Goal: Information Seeking & Learning: Learn about a topic

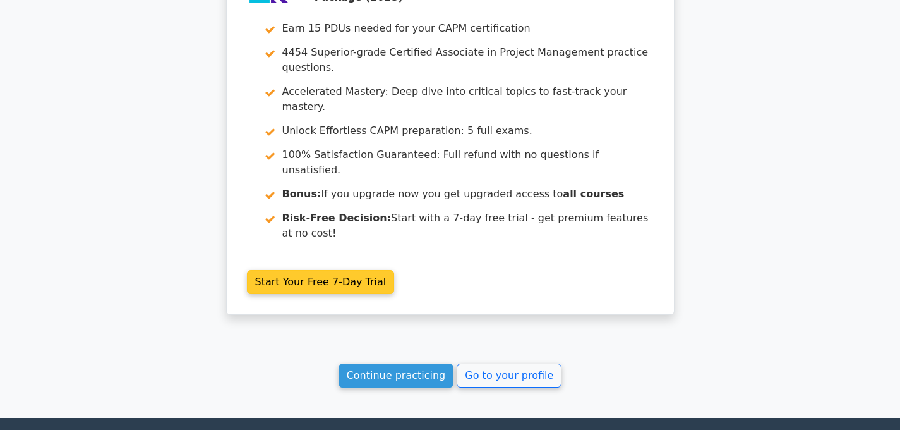
scroll to position [2326, 0]
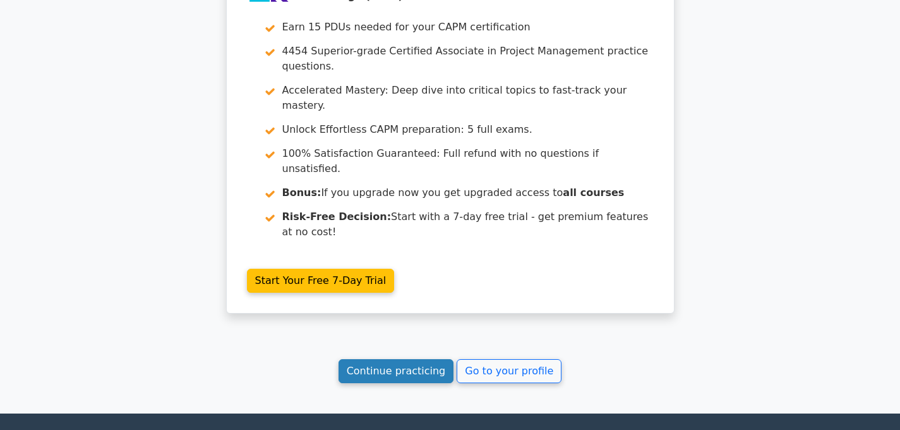
click at [426, 359] on link "Continue practicing" at bounding box center [397, 371] width 116 height 24
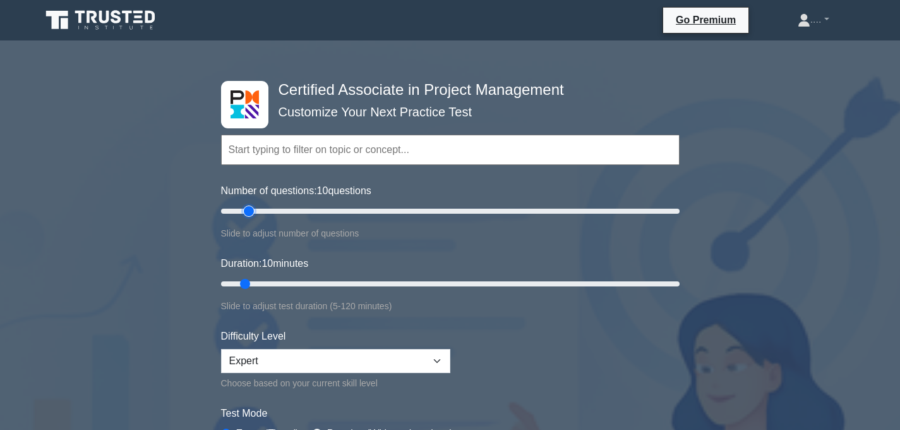
click at [250, 213] on input "Number of questions: 10 questions" at bounding box center [450, 210] width 459 height 15
type input "10"
click at [239, 212] on input "Number of questions: 15 questions" at bounding box center [450, 210] width 459 height 15
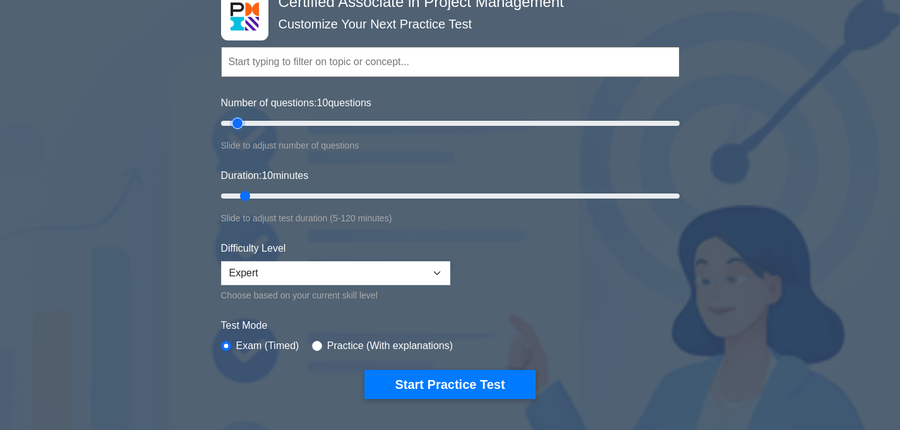
scroll to position [89, 0]
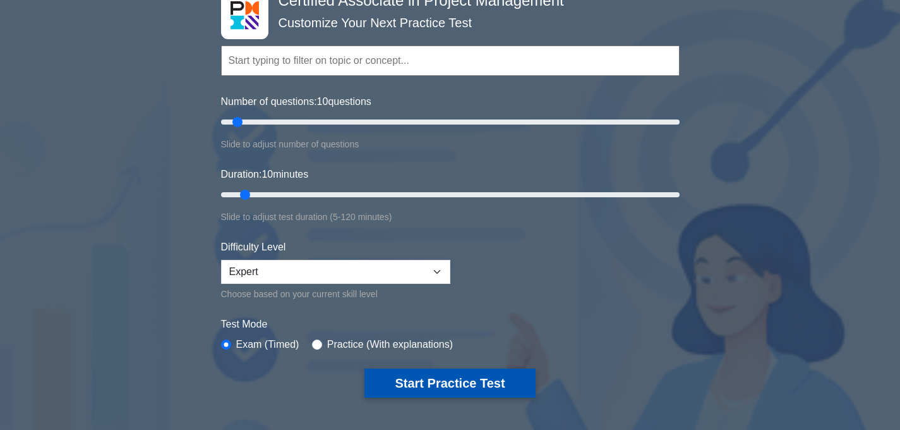
click at [373, 389] on button "Start Practice Test" at bounding box center [449, 382] width 171 height 29
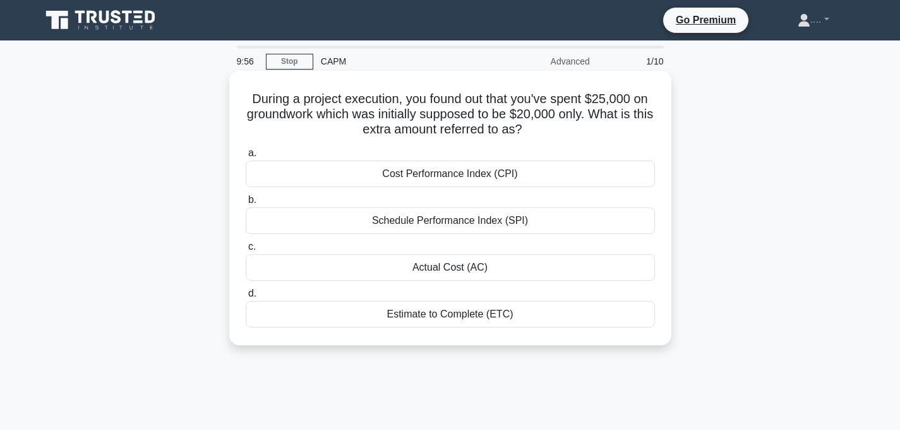
click at [507, 116] on h5 "During a project execution, you found out that you've spent $25,000 on groundwo…" at bounding box center [450, 114] width 412 height 47
click at [476, 275] on div "Actual Cost (AC)" at bounding box center [450, 267] width 409 height 27
click at [246, 251] on input "c. Actual Cost (AC)" at bounding box center [246, 247] width 0 height 8
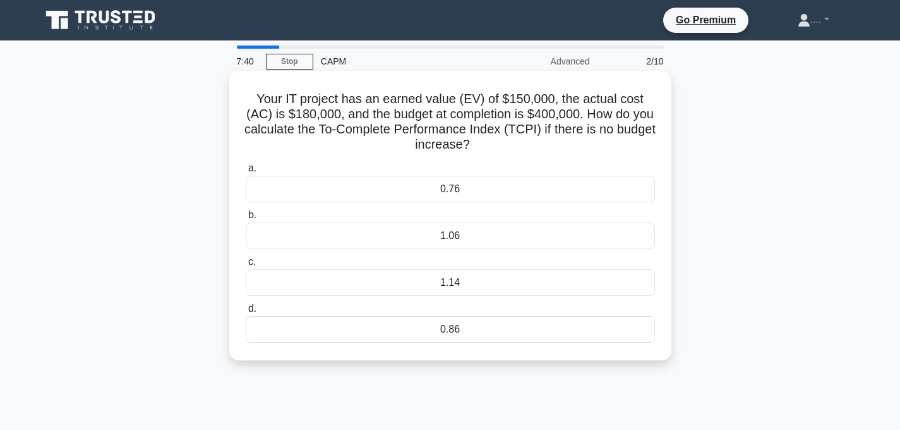
click at [445, 330] on div "0.86" at bounding box center [450, 329] width 409 height 27
click at [246, 313] on input "d. 0.86" at bounding box center [246, 308] width 0 height 8
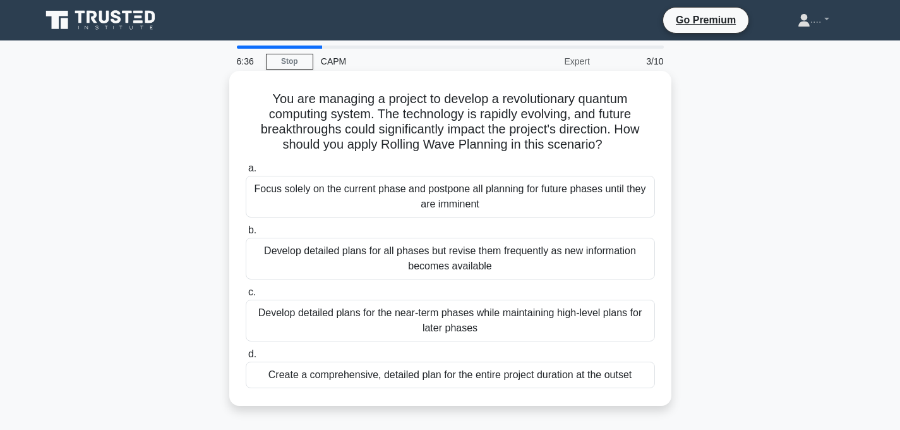
click at [513, 250] on div "Develop detailed plans for all phases but revise them frequently as new informa…" at bounding box center [450, 259] width 409 height 42
click at [246, 234] on input "b. Develop detailed plans for all phases but revise them frequently as new info…" at bounding box center [246, 230] width 0 height 8
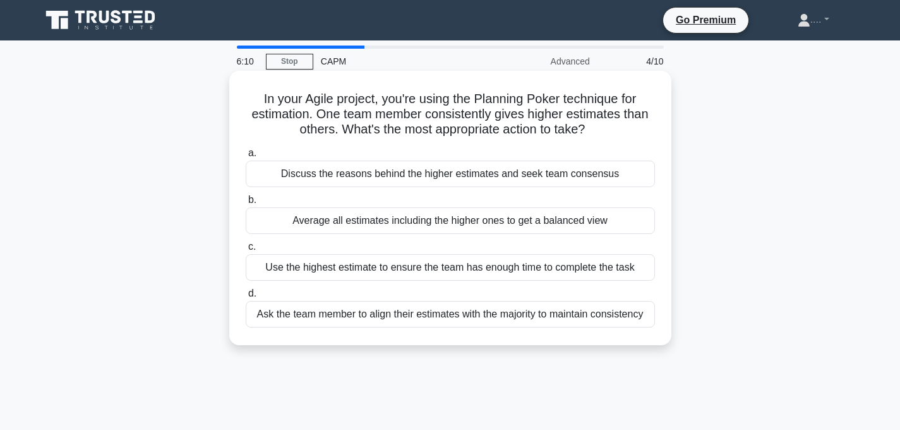
click at [390, 171] on div "Discuss the reasons behind the higher estimates and seek team consensus" at bounding box center [450, 173] width 409 height 27
click at [246, 157] on input "a. Discuss the reasons behind the higher estimates and seek team consensus" at bounding box center [246, 153] width 0 height 8
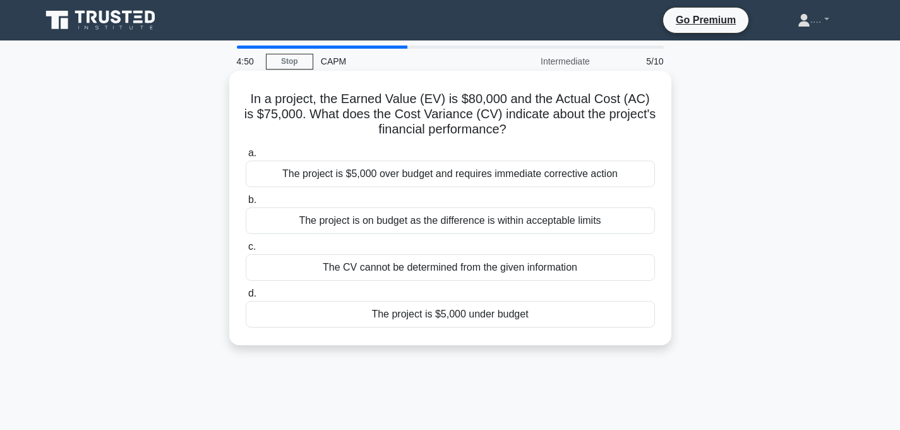
click at [388, 319] on div "The project is $5,000 under budget" at bounding box center [450, 314] width 409 height 27
click at [246, 298] on input "d. The project is $5,000 under budget" at bounding box center [246, 293] width 0 height 8
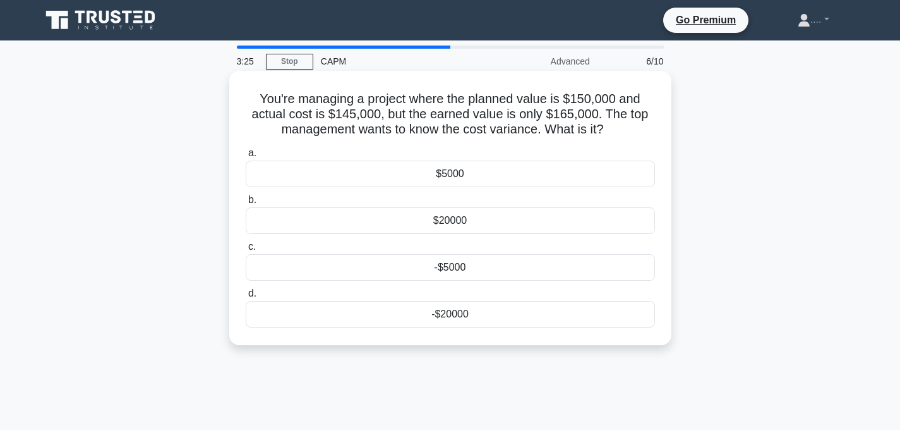
click at [504, 218] on div "$20000" at bounding box center [450, 220] width 409 height 27
click at [246, 204] on input "b. $20000" at bounding box center [246, 200] width 0 height 8
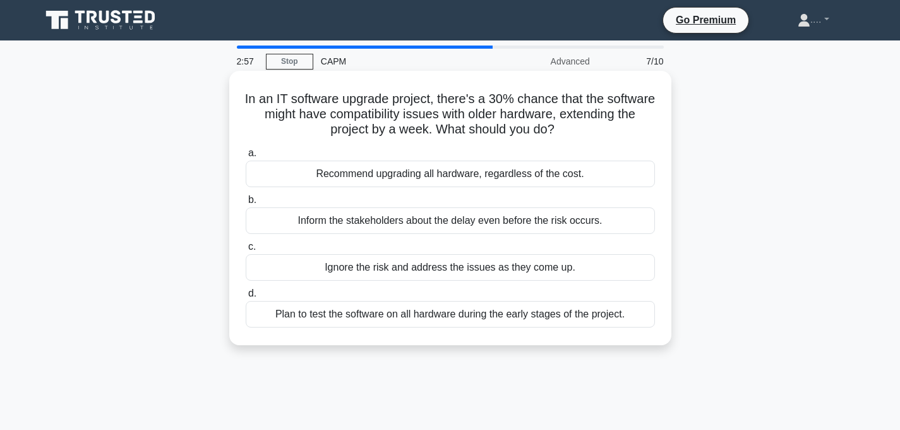
click at [505, 317] on div "Plan to test the software on all hardware during the early stages of the projec…" at bounding box center [450, 314] width 409 height 27
click at [246, 298] on input "d. Plan to test the software on all hardware during the early stages of the pro…" at bounding box center [246, 293] width 0 height 8
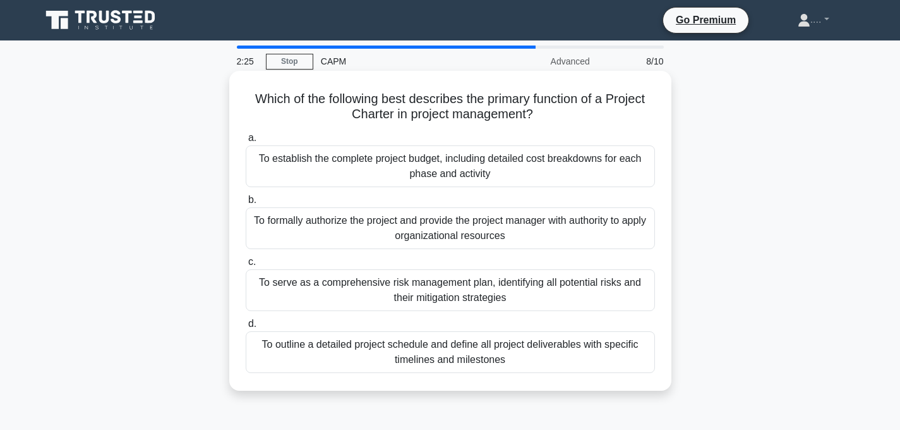
click at [428, 354] on div "To outline a detailed project schedule and define all project deliverables with…" at bounding box center [450, 352] width 409 height 42
click at [246, 328] on input "d. To outline a detailed project schedule and define all project deliverables w…" at bounding box center [246, 324] width 0 height 8
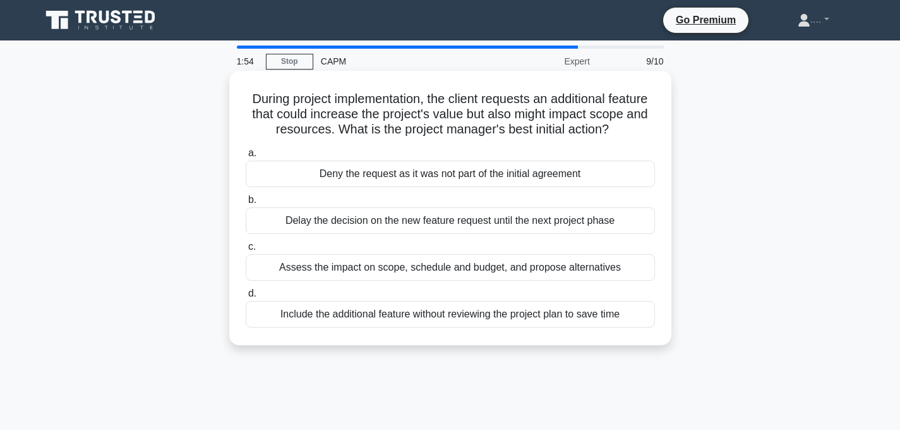
click at [410, 268] on div "Assess the impact on scope, schedule and budget, and propose alternatives" at bounding box center [450, 267] width 409 height 27
click at [246, 251] on input "c. Assess the impact on scope, schedule and budget, and propose alternatives" at bounding box center [246, 247] width 0 height 8
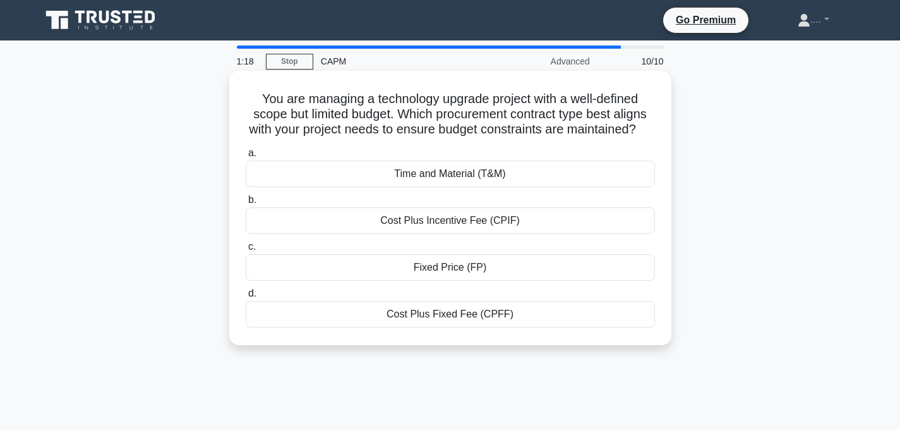
click at [462, 268] on div "Fixed Price (FP)" at bounding box center [450, 267] width 409 height 27
click at [246, 251] on input "c. Fixed Price (FP)" at bounding box center [246, 247] width 0 height 8
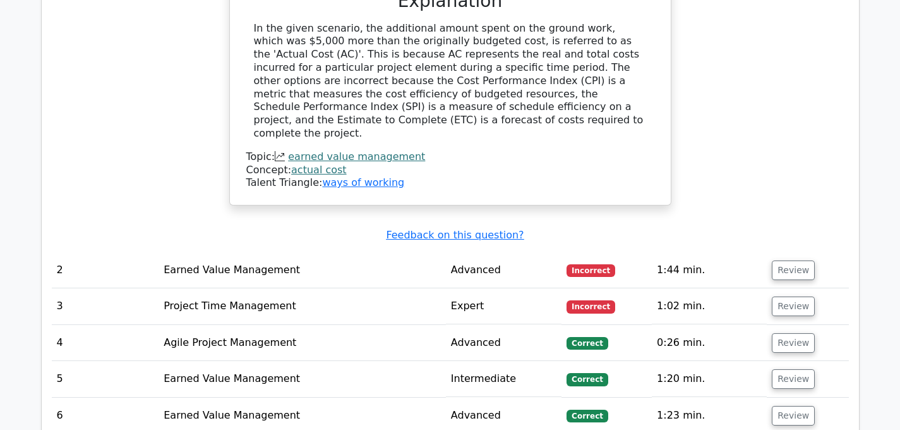
scroll to position [1432, 0]
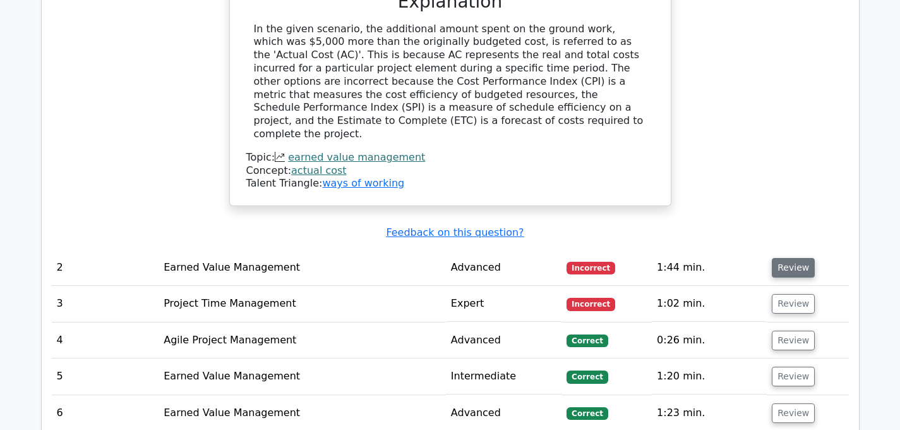
click at [787, 258] on button "Review" at bounding box center [793, 268] width 43 height 20
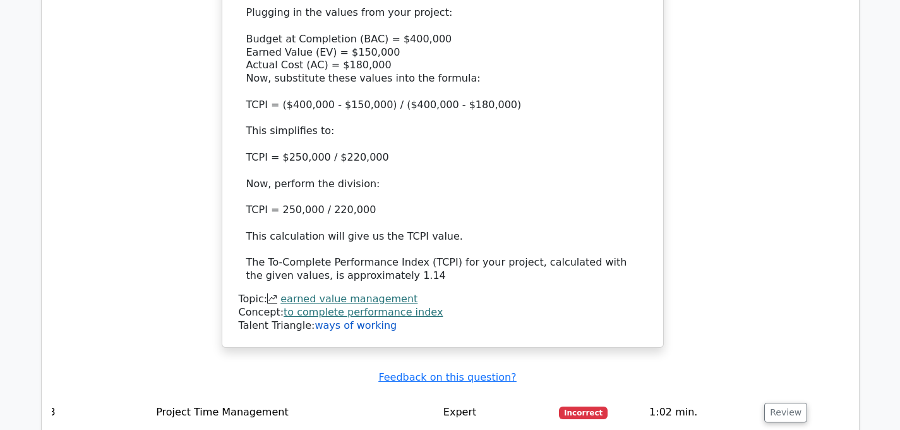
scroll to position [2096, 0]
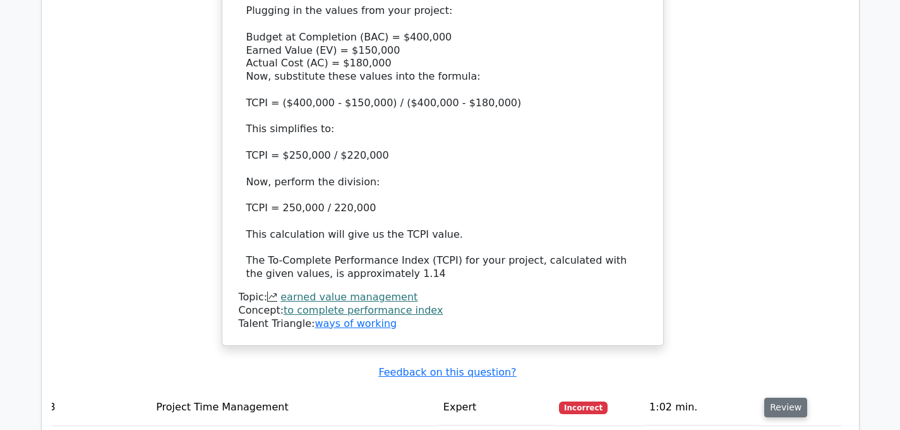
click at [771, 397] on button "Review" at bounding box center [785, 407] width 43 height 20
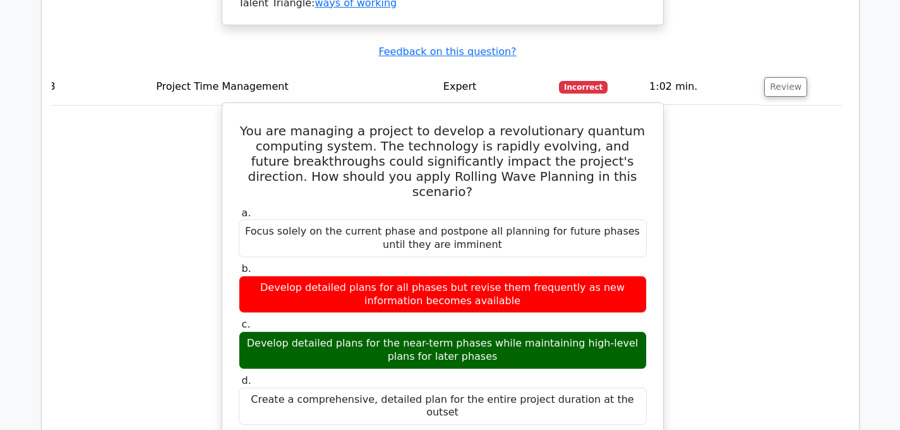
scroll to position [2416, 0]
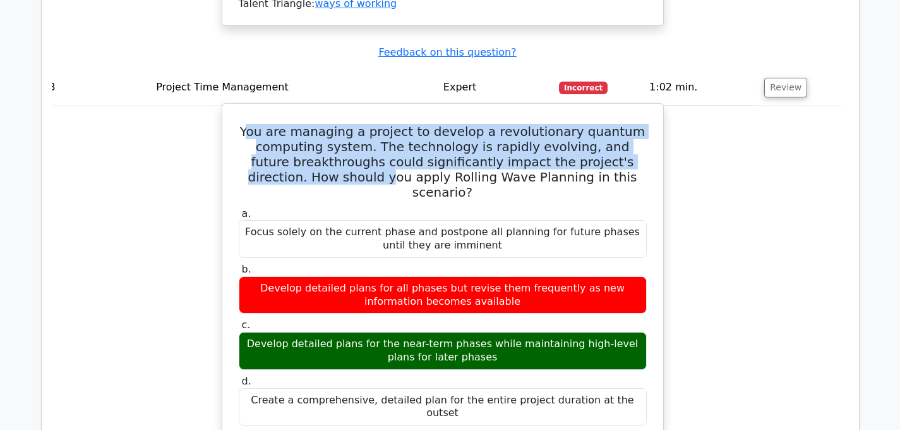
drag, startPoint x: 269, startPoint y: 68, endPoint x: 333, endPoint y: 116, distance: 80.2
click at [333, 124] on h5 "You are managing a project to develop a revolutionary quantum computing system.…" at bounding box center [443, 162] width 411 height 76
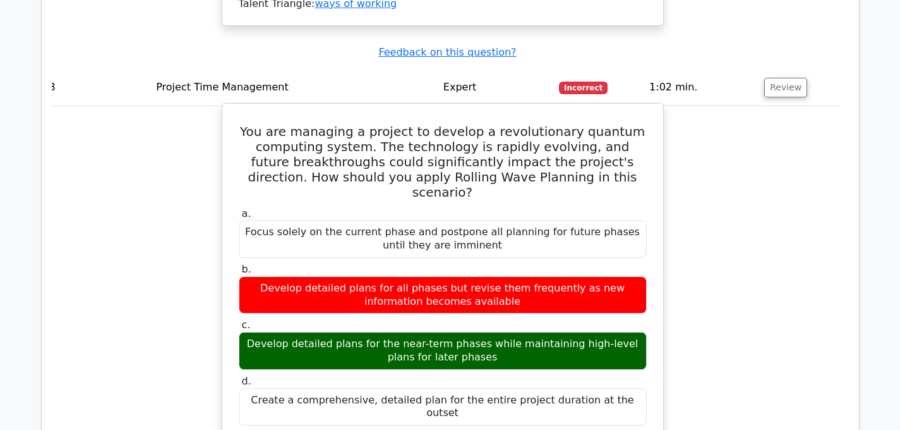
click at [265, 124] on h5 "You are managing a project to develop a revolutionary quantum computing system.…" at bounding box center [443, 162] width 411 height 76
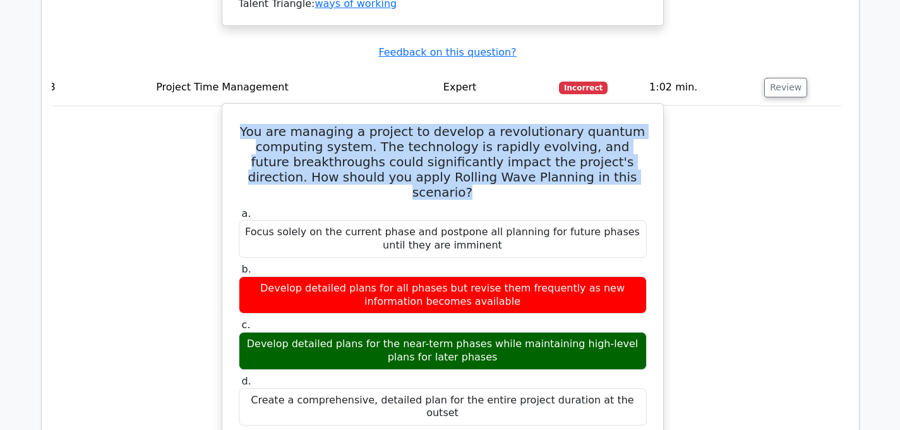
drag, startPoint x: 265, startPoint y: 68, endPoint x: 377, endPoint y: 132, distance: 129.0
copy div "You are managing a project to develop a revolutionary quantum computing system.…"
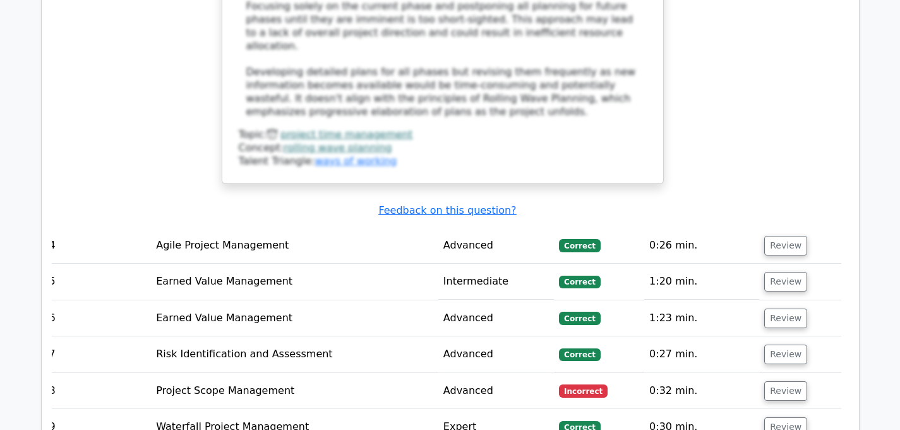
scroll to position [3187, 0]
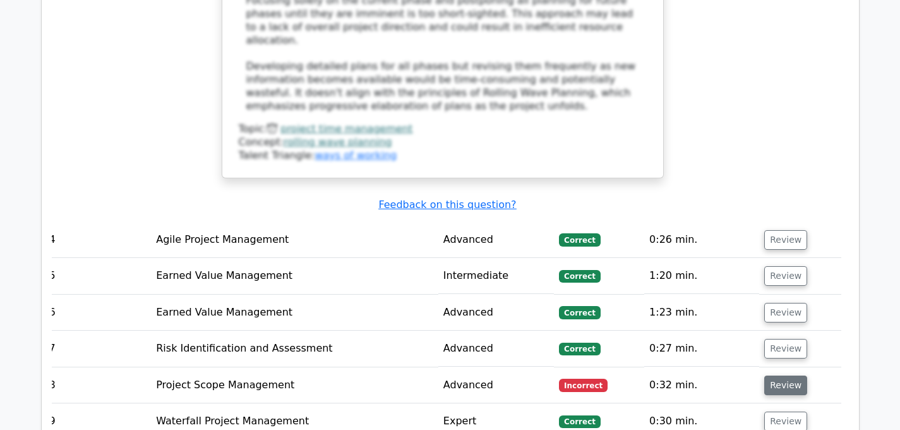
click at [791, 375] on button "Review" at bounding box center [785, 385] width 43 height 20
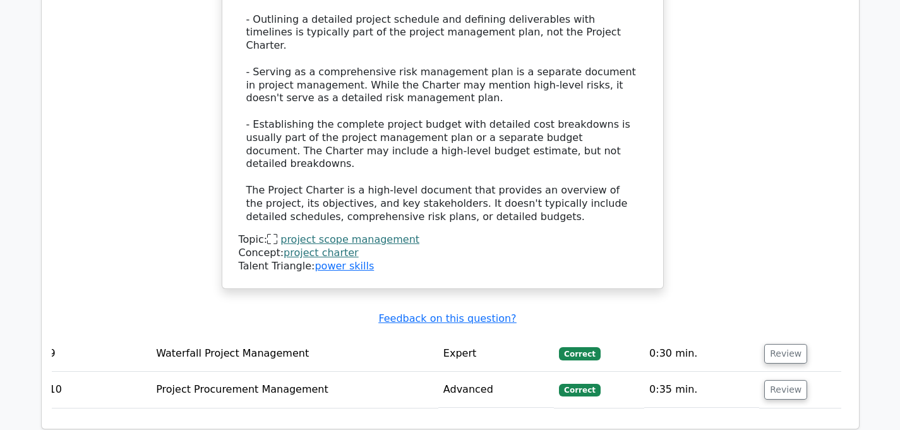
scroll to position [4095, 0]
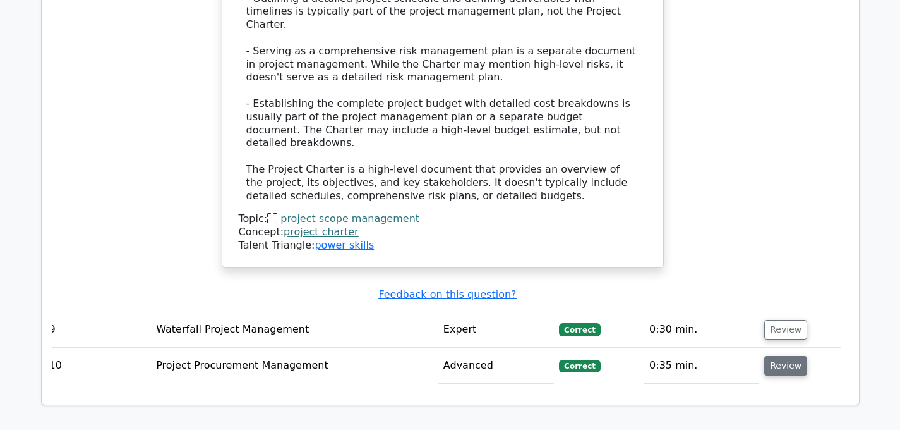
click at [771, 356] on button "Review" at bounding box center [785, 366] width 43 height 20
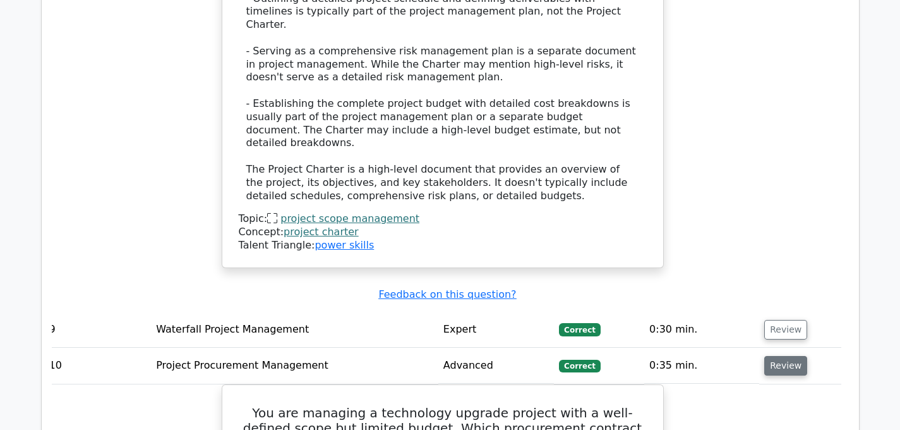
click at [771, 356] on button "Review" at bounding box center [785, 366] width 43 height 20
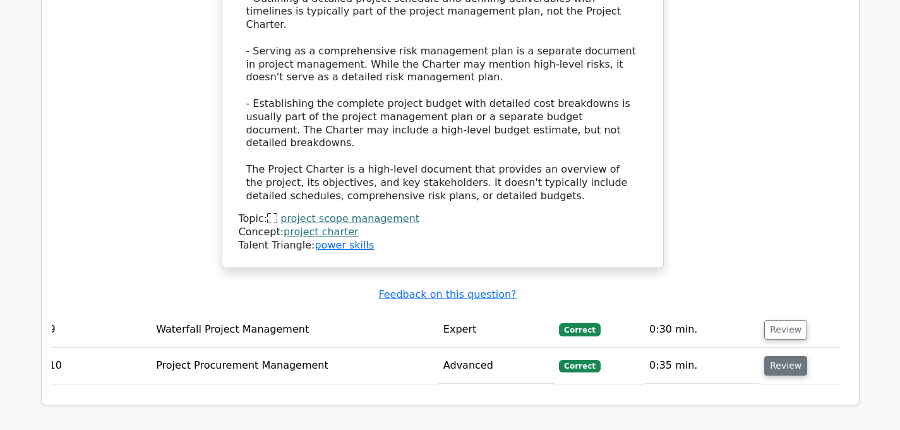
click at [771, 356] on button "Review" at bounding box center [785, 366] width 43 height 20
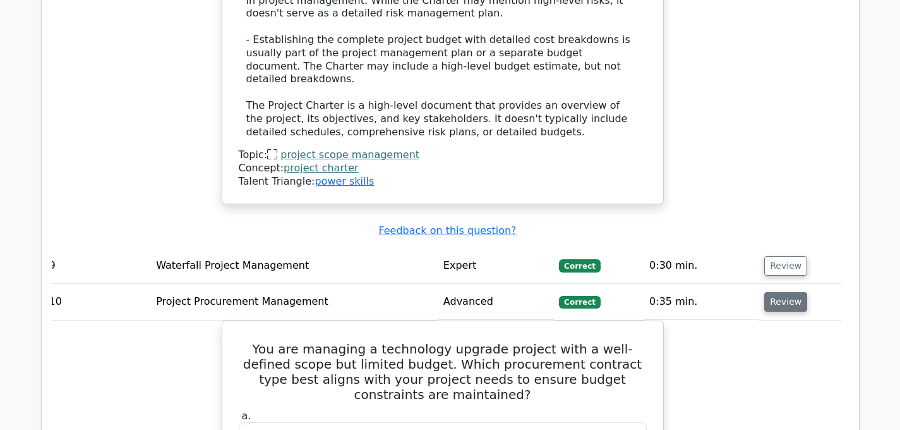
scroll to position [4146, 0]
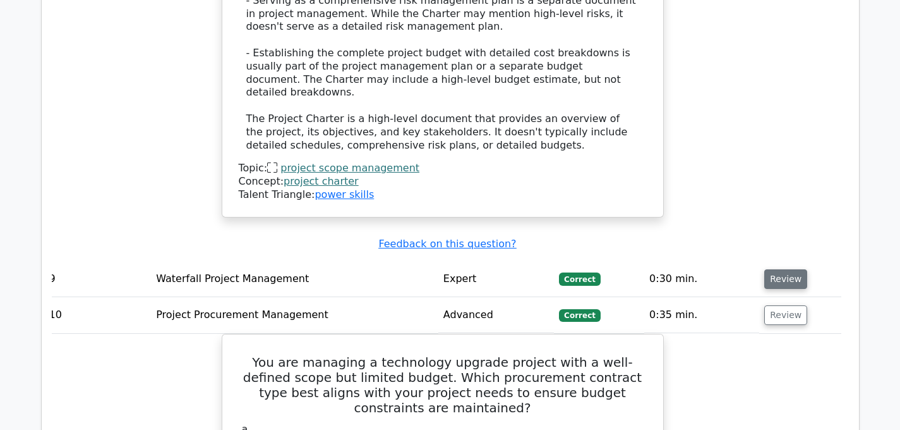
click at [777, 269] on button "Review" at bounding box center [785, 279] width 43 height 20
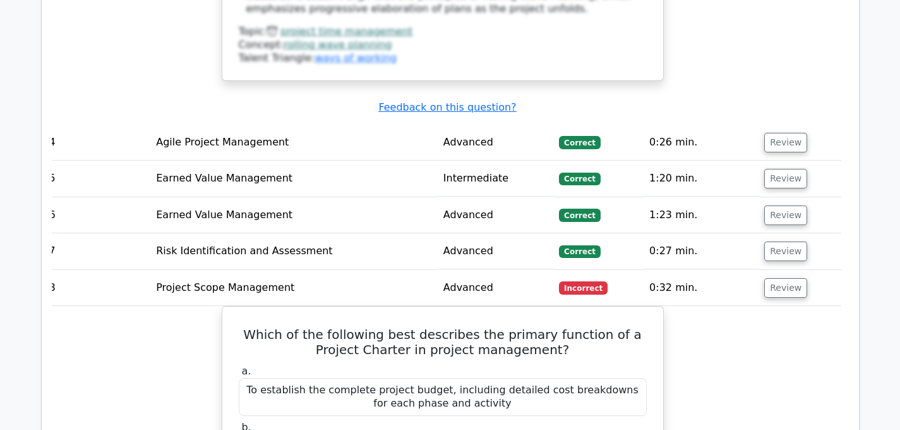
scroll to position [3277, 0]
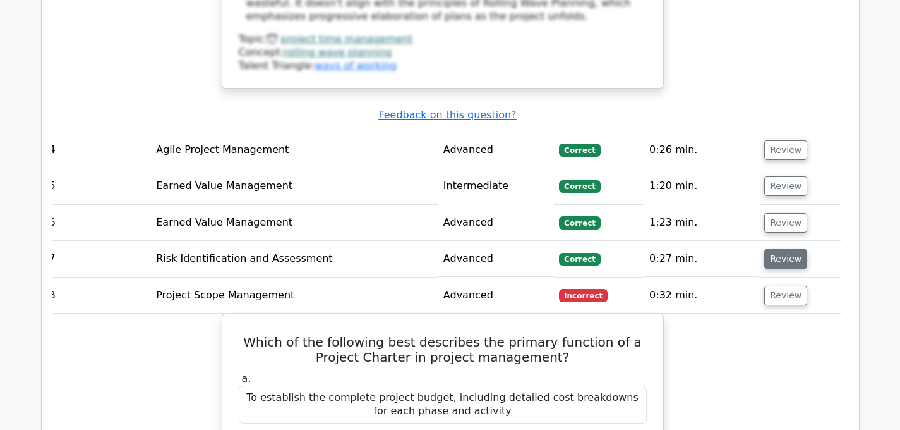
click at [776, 249] on button "Review" at bounding box center [785, 259] width 43 height 20
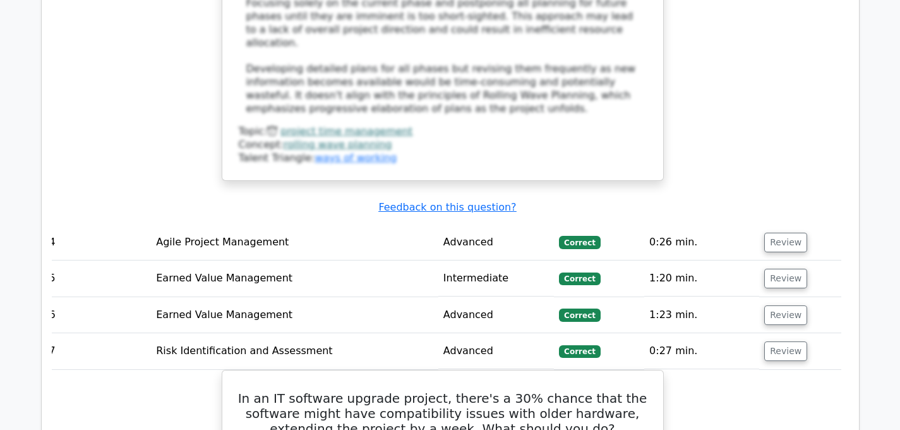
scroll to position [3182, 0]
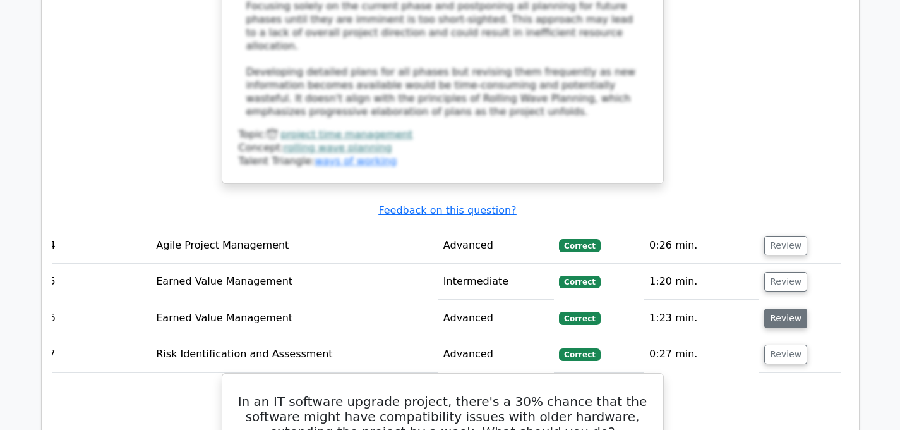
click at [781, 308] on button "Review" at bounding box center [785, 318] width 43 height 20
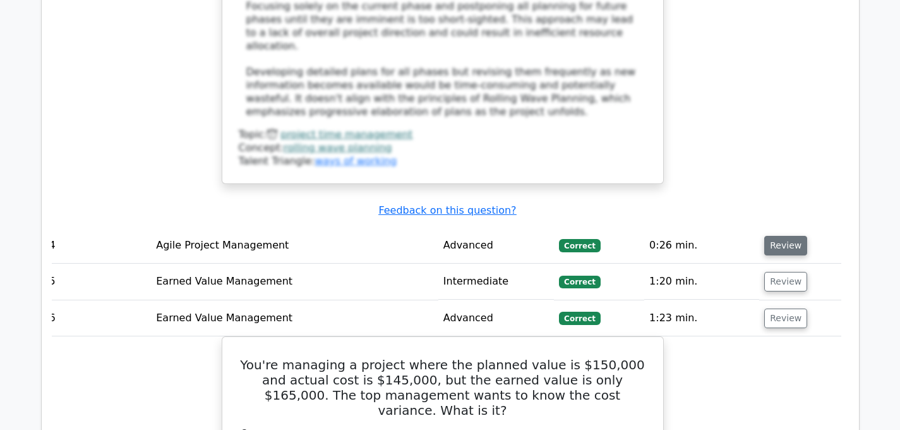
click at [783, 236] on button "Review" at bounding box center [785, 246] width 43 height 20
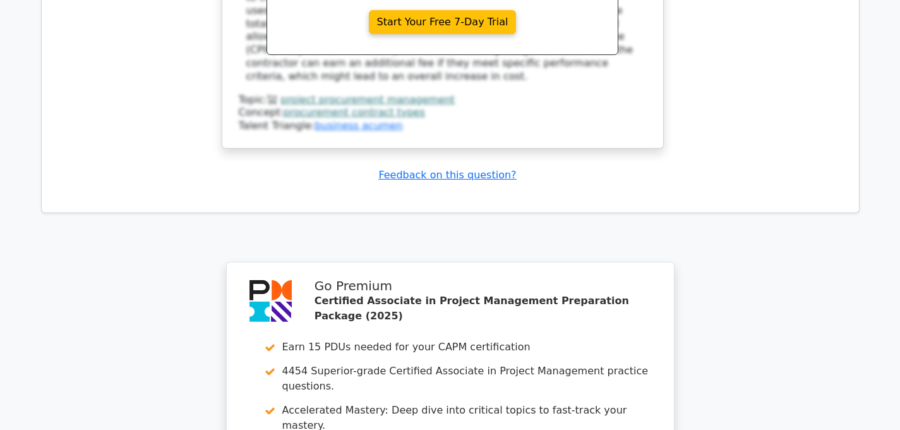
scroll to position [7319, 0]
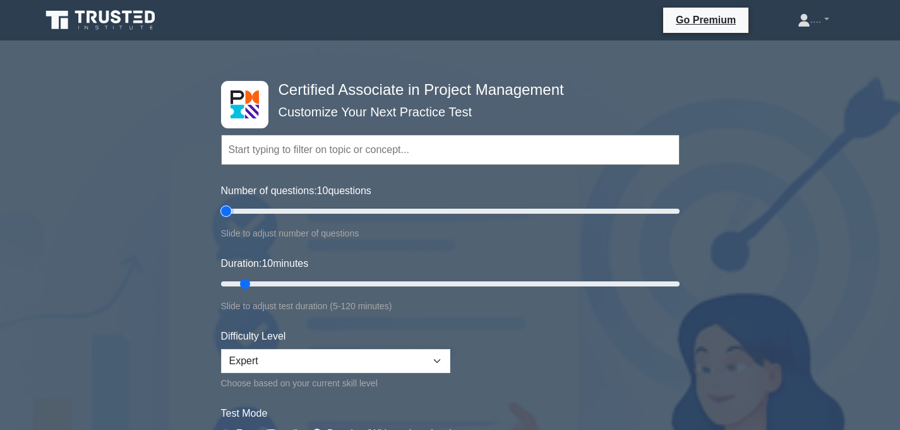
type input "5"
click at [227, 210] on input "Number of questions: 10 questions" at bounding box center [450, 210] width 459 height 15
type input "5"
click at [221, 282] on input "Duration: 10 minutes" at bounding box center [450, 283] width 459 height 15
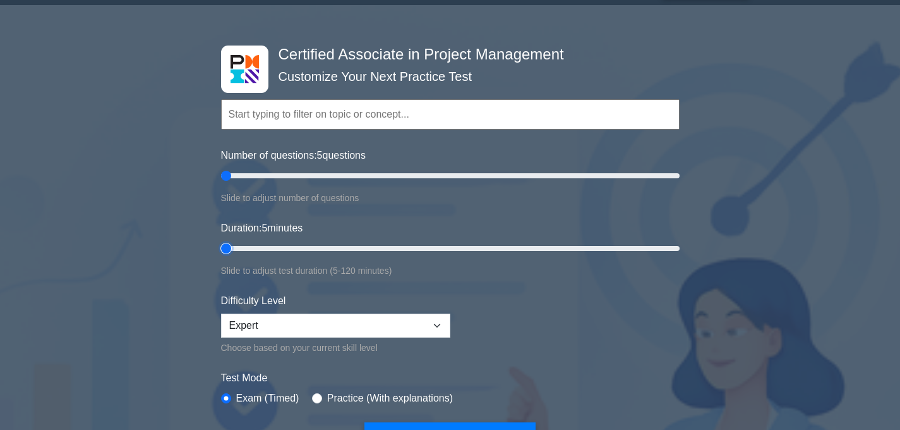
scroll to position [58, 0]
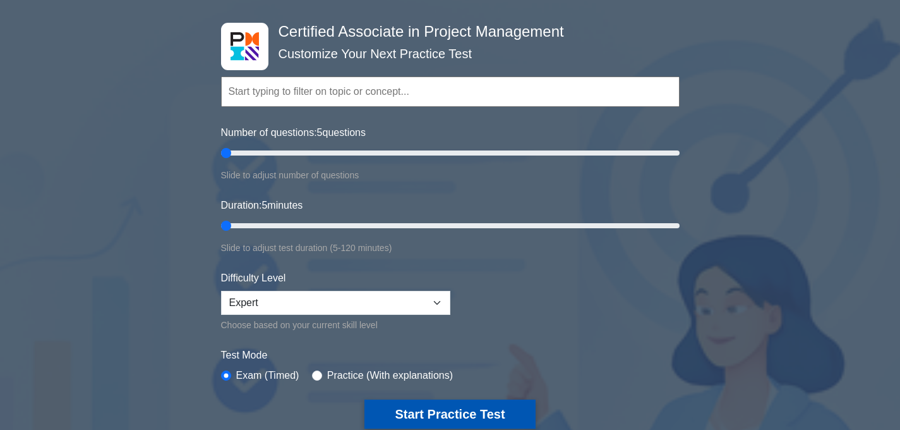
click at [412, 404] on button "Start Practice Test" at bounding box center [449, 413] width 171 height 29
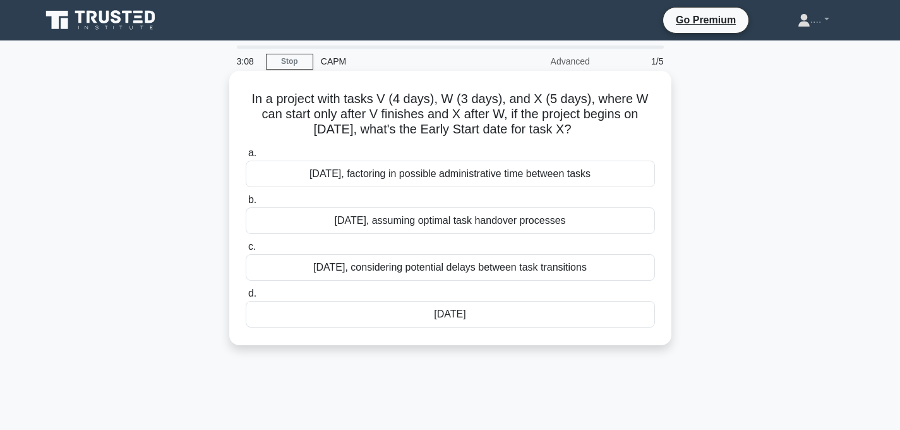
click at [375, 328] on div "a. July 16th, factoring in possible administrative time between tasks b. July 1…" at bounding box center [450, 236] width 424 height 187
click at [374, 320] on div "July 14th" at bounding box center [450, 314] width 409 height 27
click at [246, 298] on input "d. July 14th" at bounding box center [246, 293] width 0 height 8
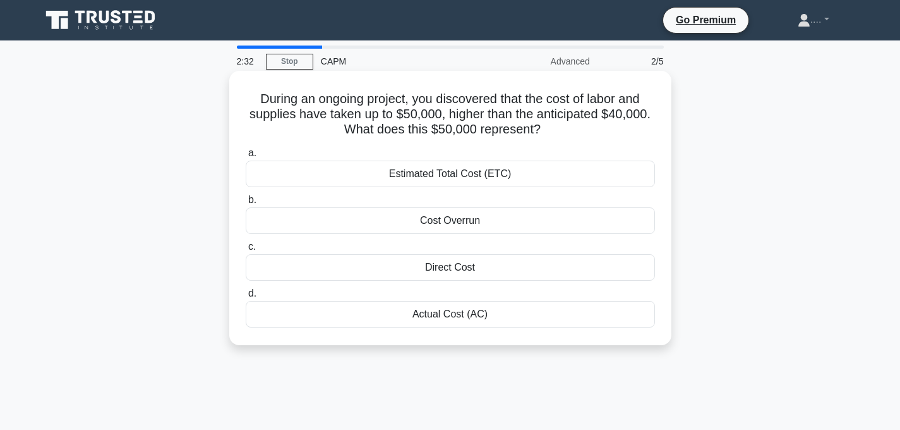
click at [341, 181] on div "Estimated Total Cost (ETC)" at bounding box center [450, 173] width 409 height 27
click at [246, 157] on input "a. Estimated Total Cost (ETC)" at bounding box center [246, 153] width 0 height 8
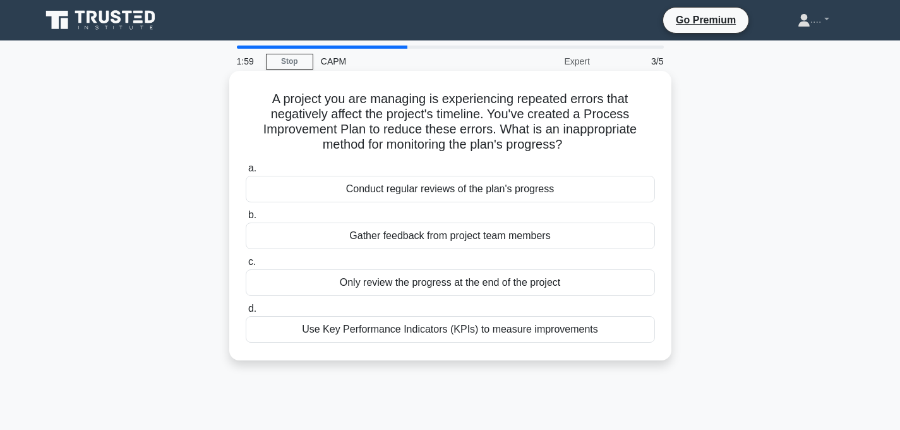
click at [370, 286] on div "Only review the progress at the end of the project" at bounding box center [450, 282] width 409 height 27
click at [246, 266] on input "c. Only review the progress at the end of the project" at bounding box center [246, 262] width 0 height 8
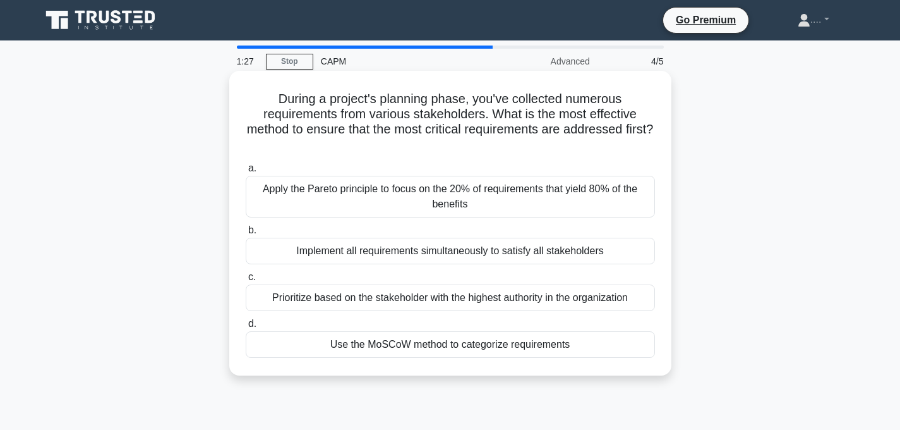
click at [391, 194] on div "Apply the Pareto principle to focus on the 20% of requirements that yield 80% o…" at bounding box center [450, 197] width 409 height 42
click at [246, 172] on input "a. Apply the Pareto principle to focus on the 20% of requirements that yield 80…" at bounding box center [246, 168] width 0 height 8
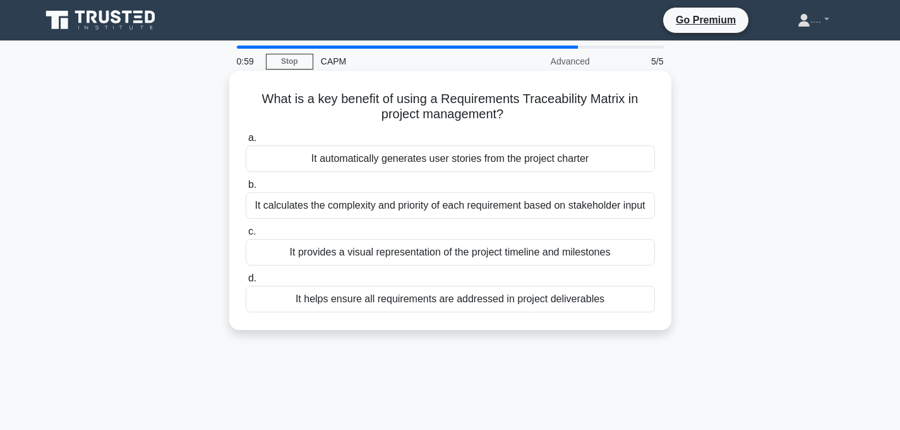
click at [357, 208] on div "It calculates the complexity and priority of each requirement based on stakehol…" at bounding box center [450, 205] width 409 height 27
click at [246, 189] on input "b. It calculates the complexity and priority of each requirement based on stake…" at bounding box center [246, 185] width 0 height 8
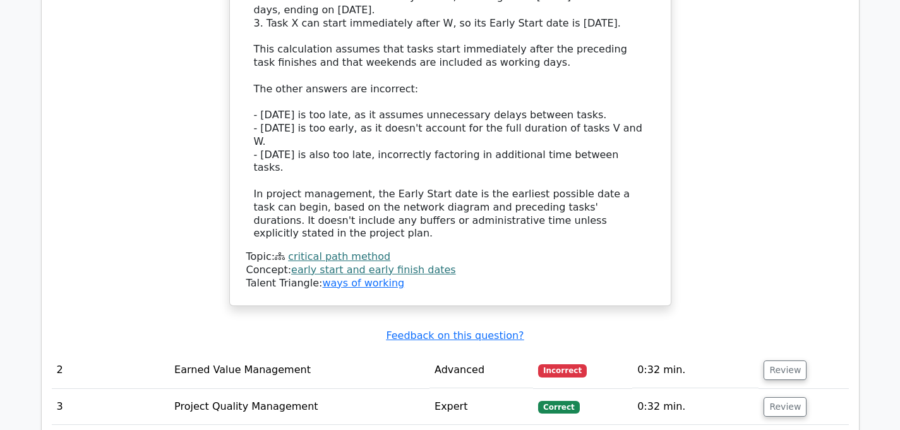
scroll to position [1423, 0]
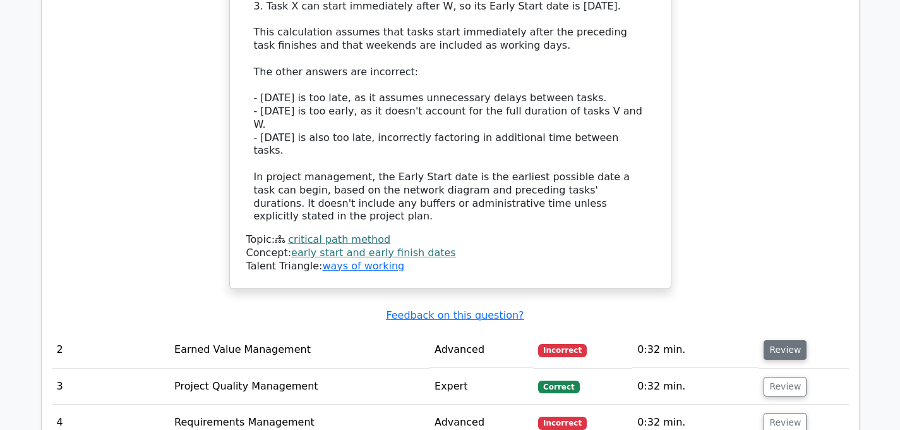
click at [771, 340] on button "Review" at bounding box center [785, 350] width 43 height 20
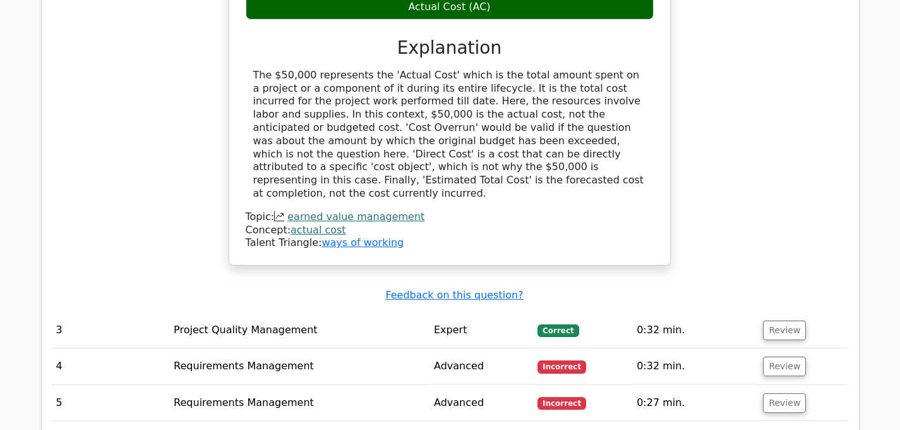
scroll to position [2033, 0]
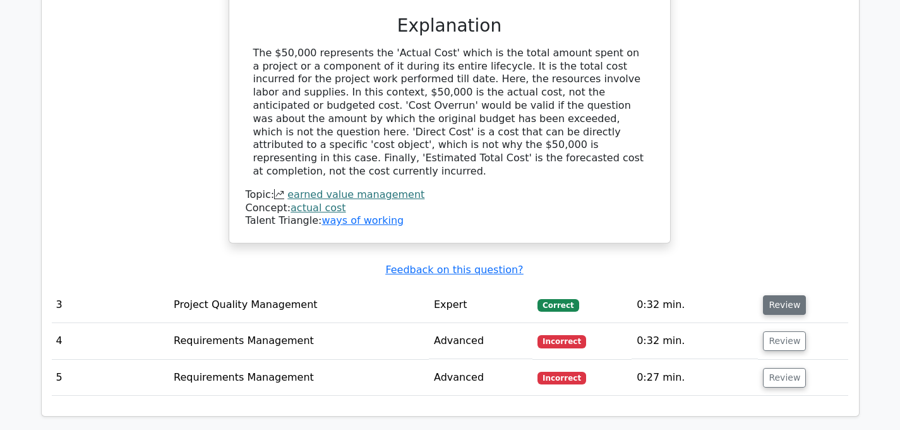
click at [781, 295] on button "Review" at bounding box center [784, 305] width 43 height 20
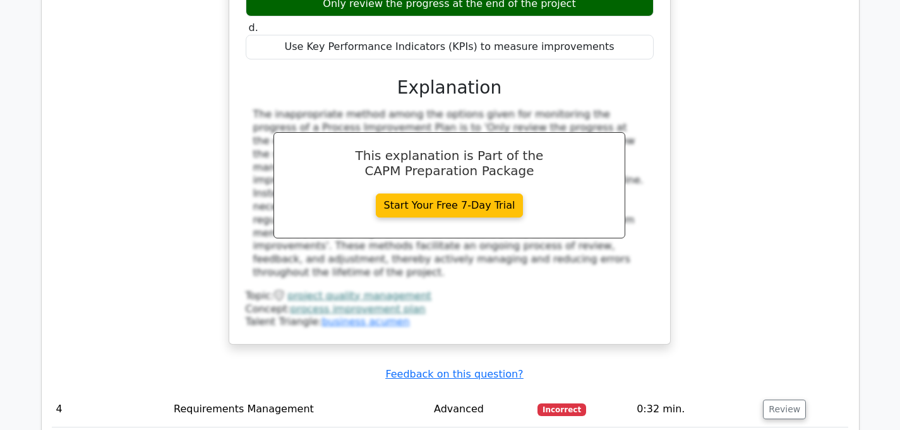
scroll to position [2580, 0]
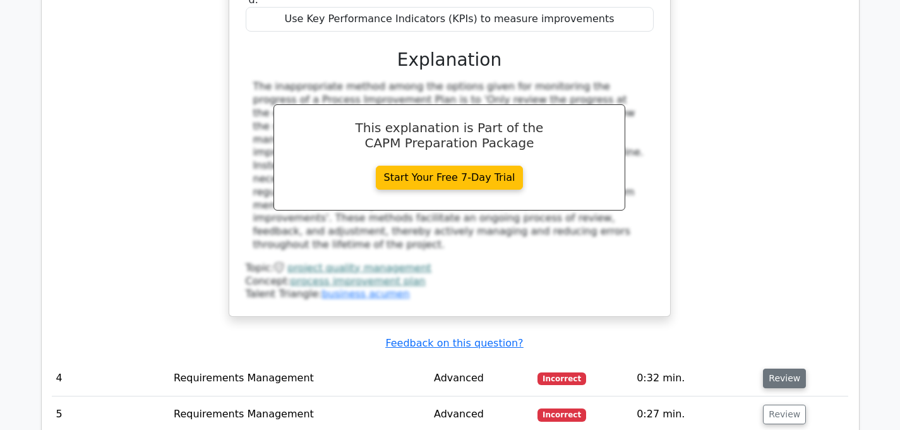
click at [774, 368] on button "Review" at bounding box center [784, 378] width 43 height 20
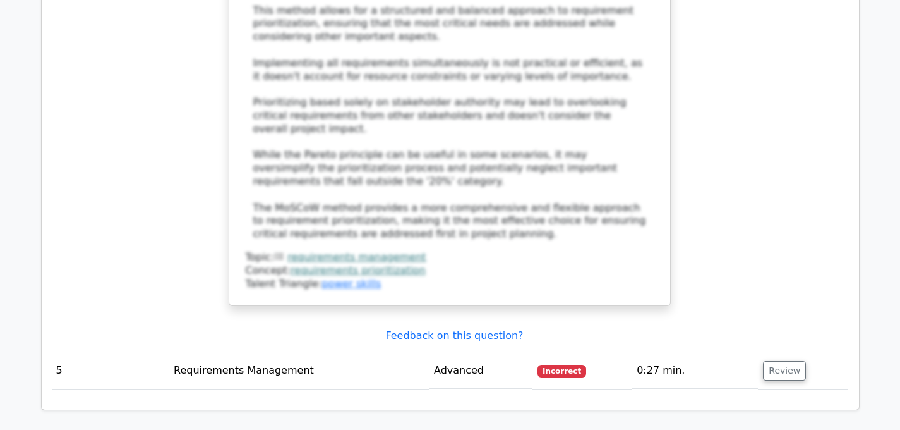
scroll to position [3458, 0]
click at [772, 359] on button "Review" at bounding box center [784, 369] width 43 height 20
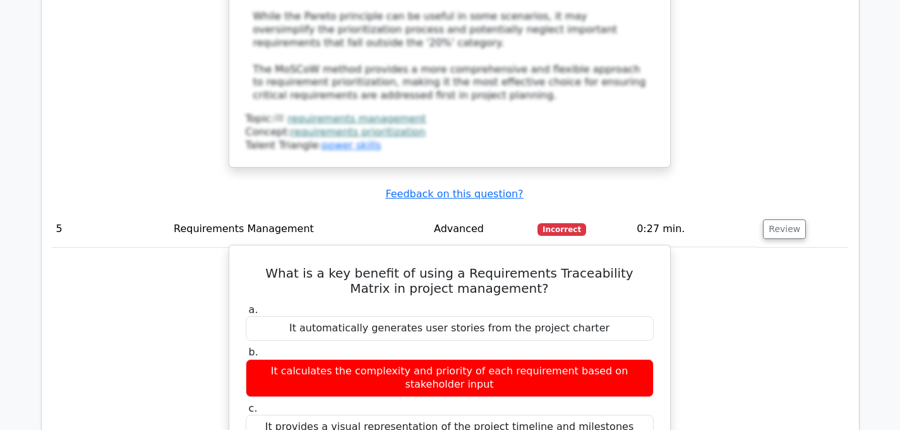
scroll to position [3605, 0]
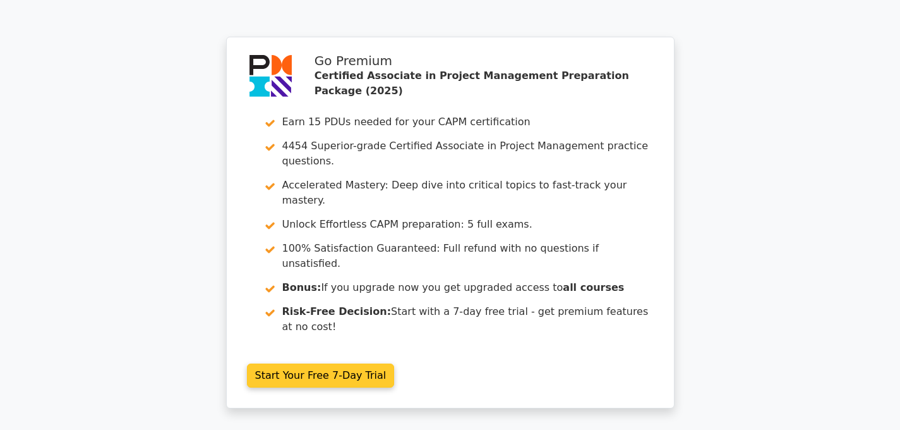
scroll to position [4626, 0]
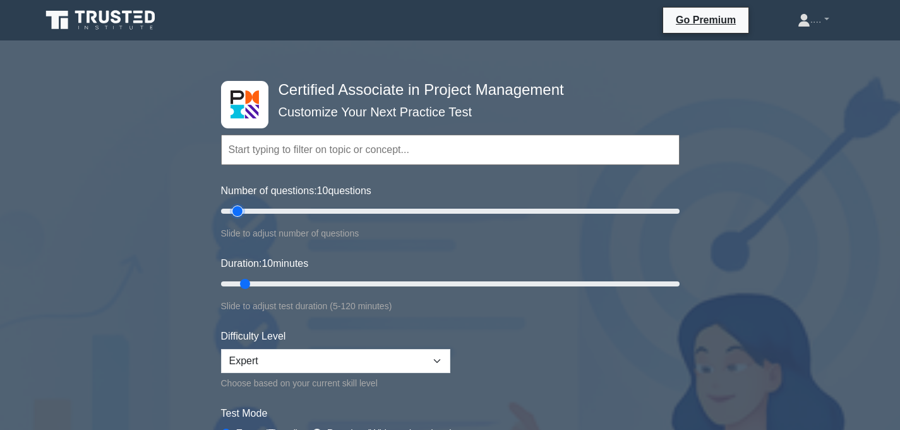
type input "5"
click at [227, 208] on input "Number of questions: 10 questions" at bounding box center [450, 210] width 459 height 15
click at [227, 208] on input "Number of questions: 5 questions" at bounding box center [450, 210] width 459 height 15
type input "5"
click at [226, 286] on input "Duration: 10 minutes" at bounding box center [450, 283] width 459 height 15
